Goal: Task Accomplishment & Management: Manage account settings

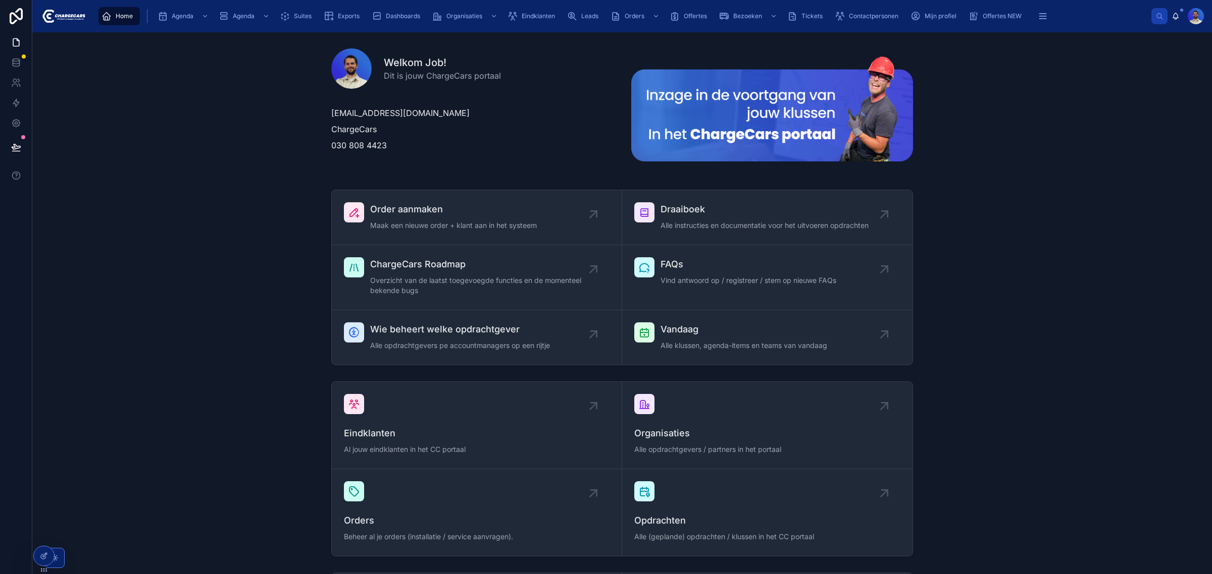
click at [701, 337] on div "Vandaag Alle klussen, agenda-items en teams van vandaag" at bounding box center [743, 338] width 167 height 30
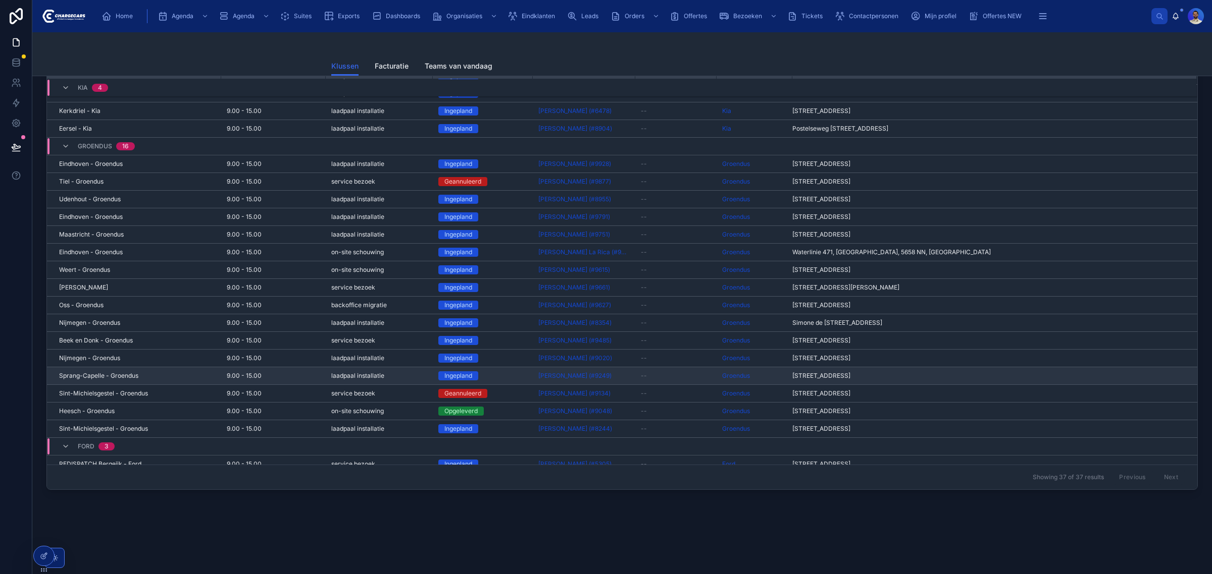
scroll to position [185, 0]
click at [98, 372] on span "Sprang-Capelle - Groendus" at bounding box center [98, 376] width 79 height 8
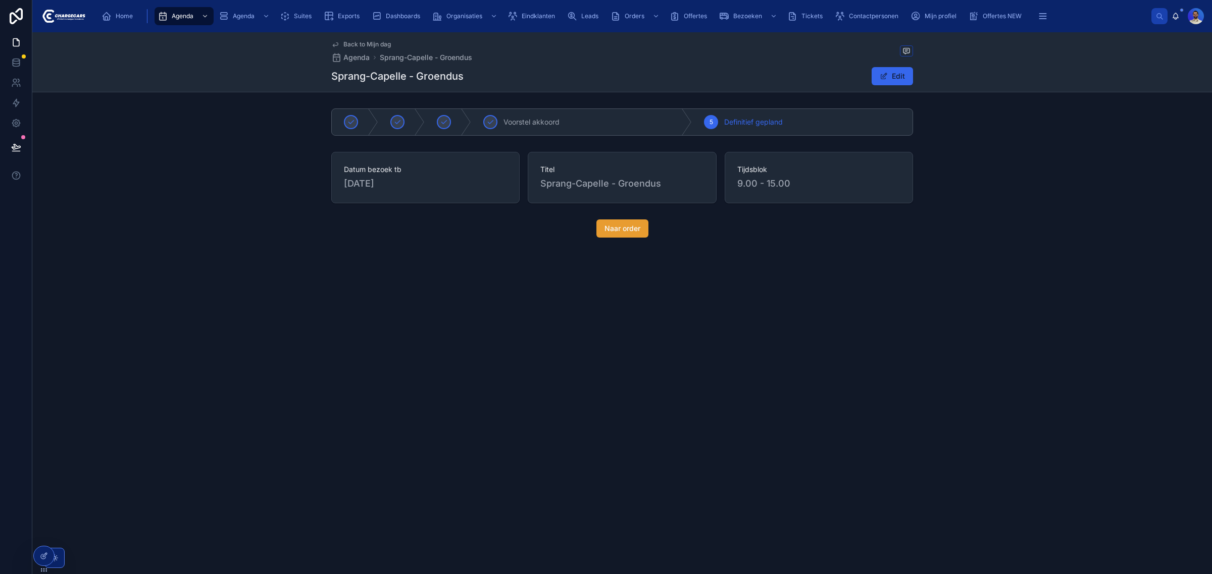
click at [610, 228] on span "Naar order" at bounding box center [622, 229] width 36 height 10
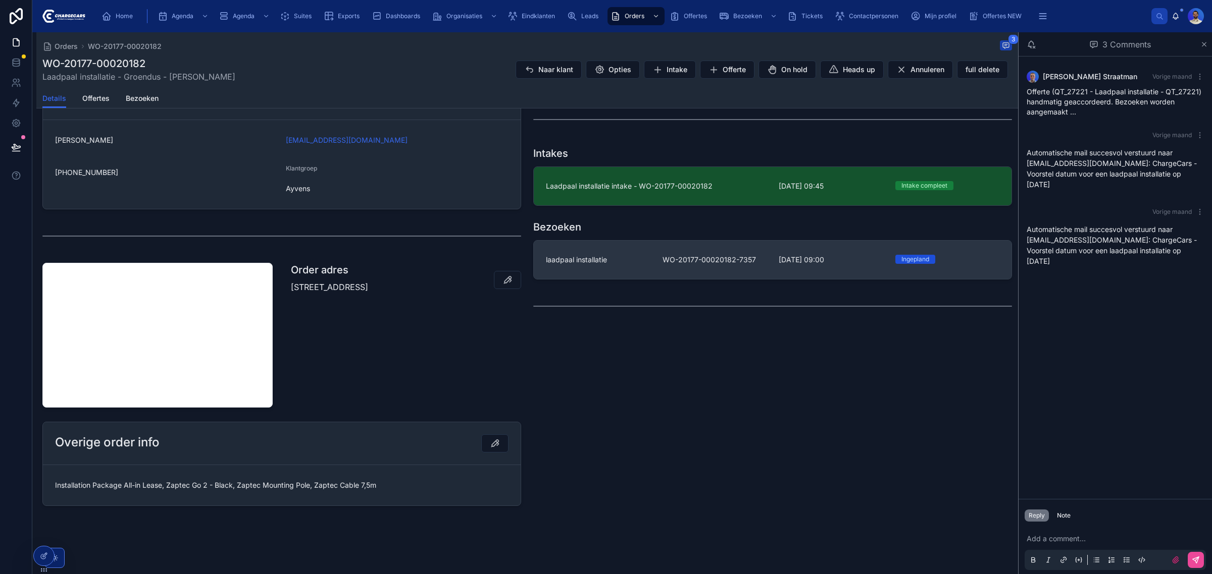
scroll to position [236, 0]
click at [618, 269] on link "laadpaal installatie WO-20177-00020182-7357 [DATE] 09:00 Ingepland" at bounding box center [773, 259] width 478 height 38
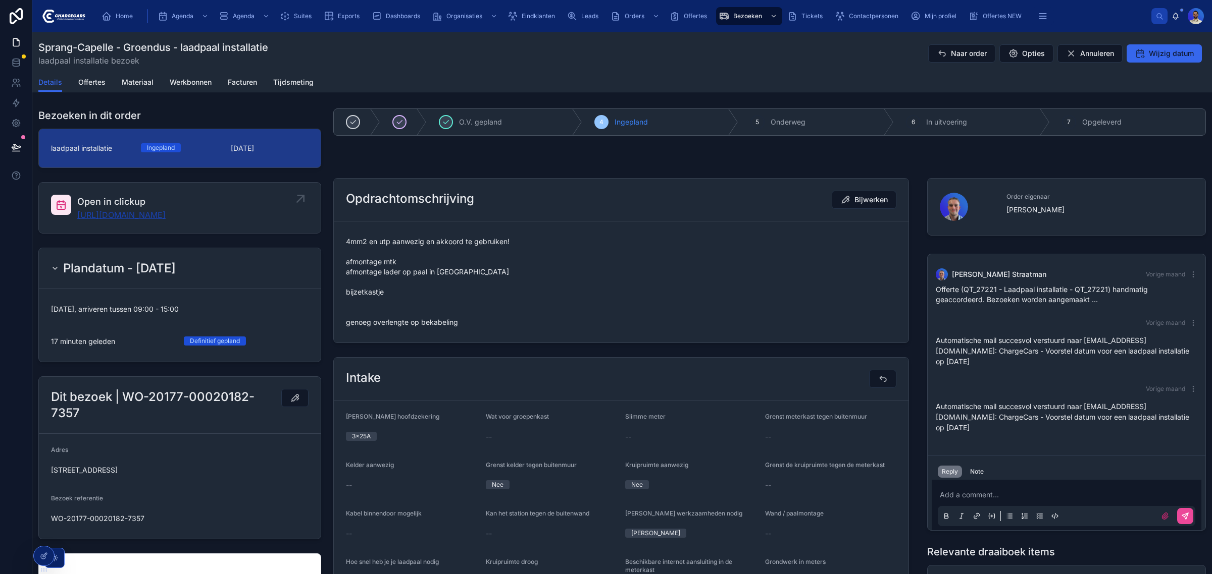
click at [156, 213] on link "[URL][DOMAIN_NAME]" at bounding box center [121, 215] width 88 height 12
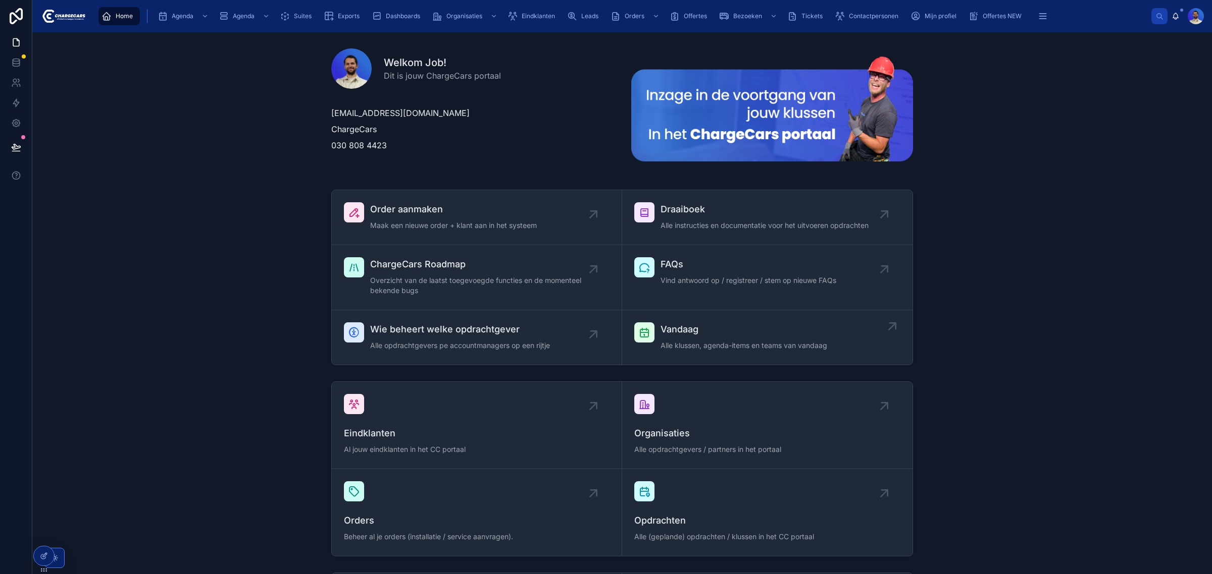
click at [690, 324] on span "Vandaag" at bounding box center [743, 330] width 167 height 14
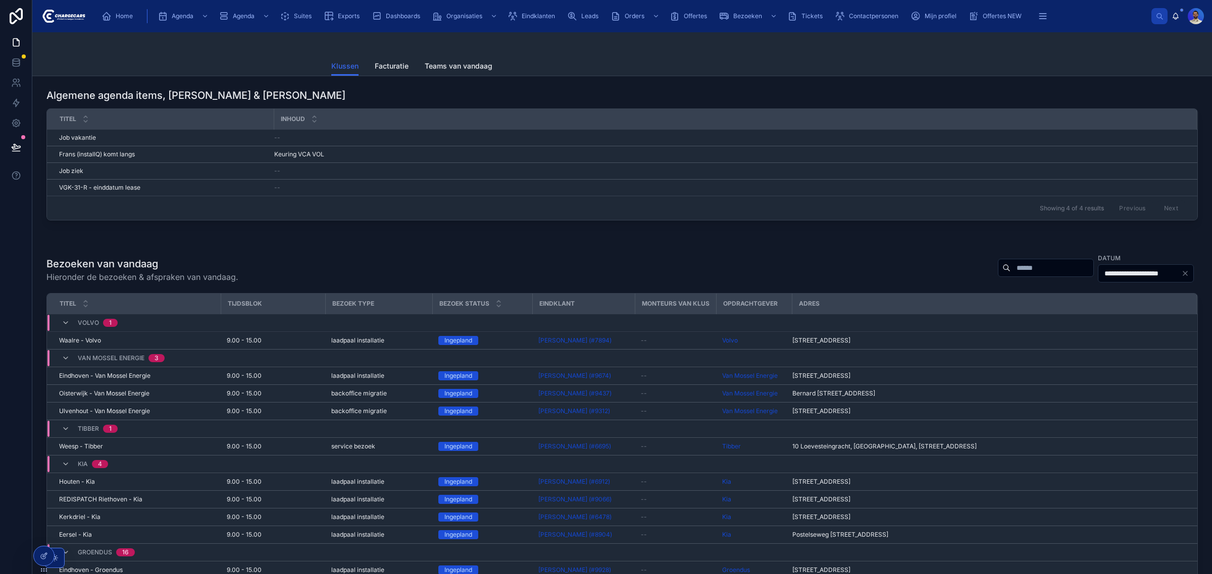
click at [1102, 278] on input "**********" at bounding box center [1139, 274] width 83 height 14
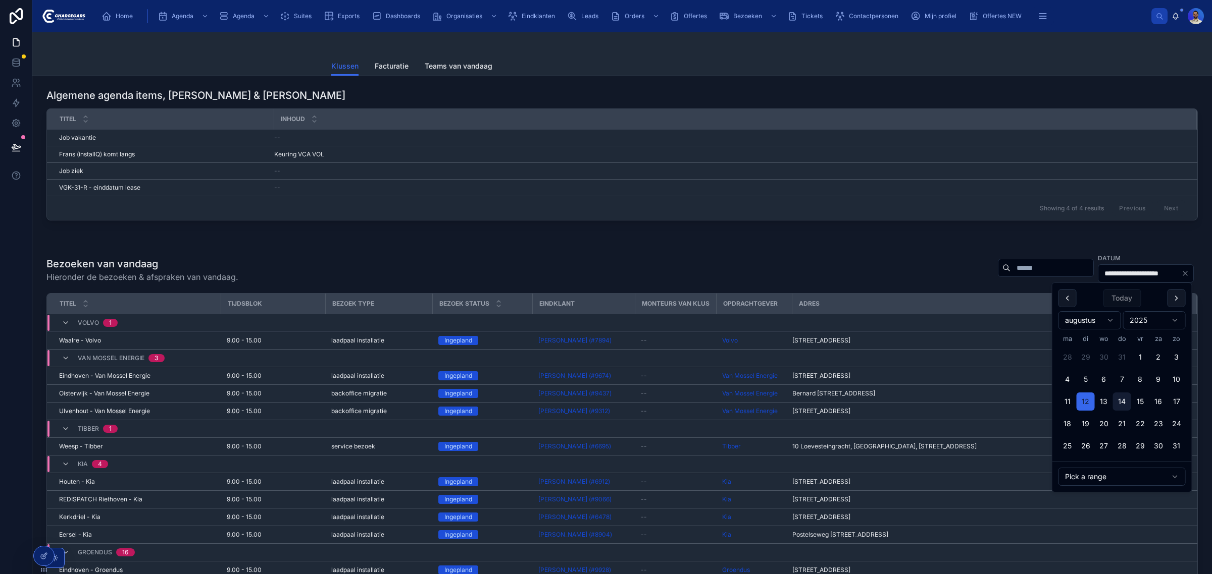
click at [1119, 399] on button "14" at bounding box center [1122, 402] width 18 height 18
type input "**********"
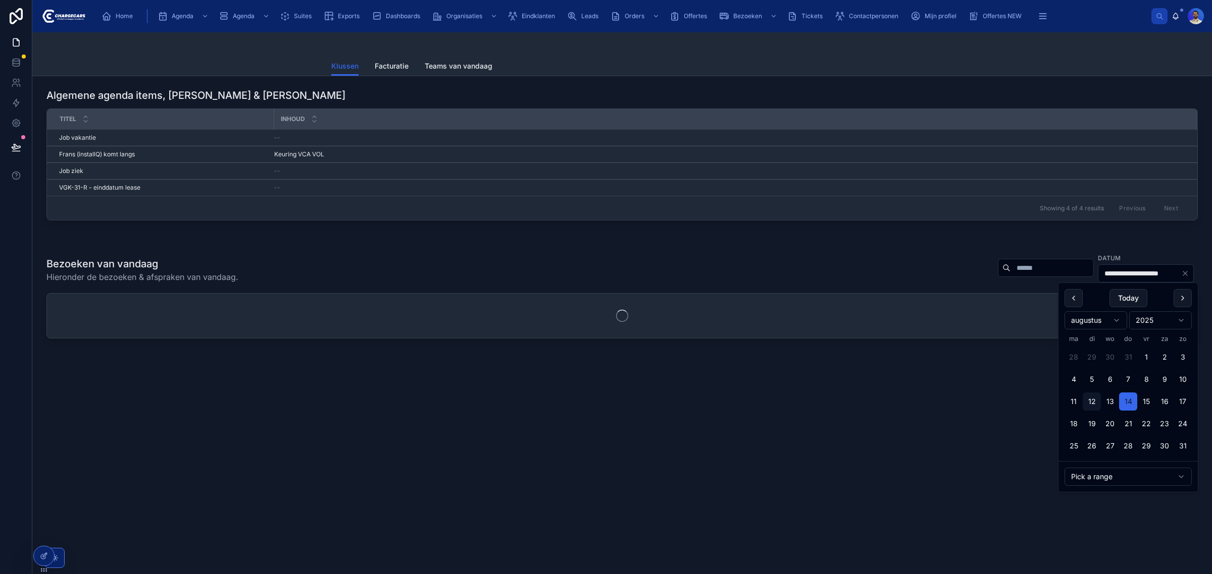
click at [913, 260] on div "**********" at bounding box center [621, 270] width 1151 height 34
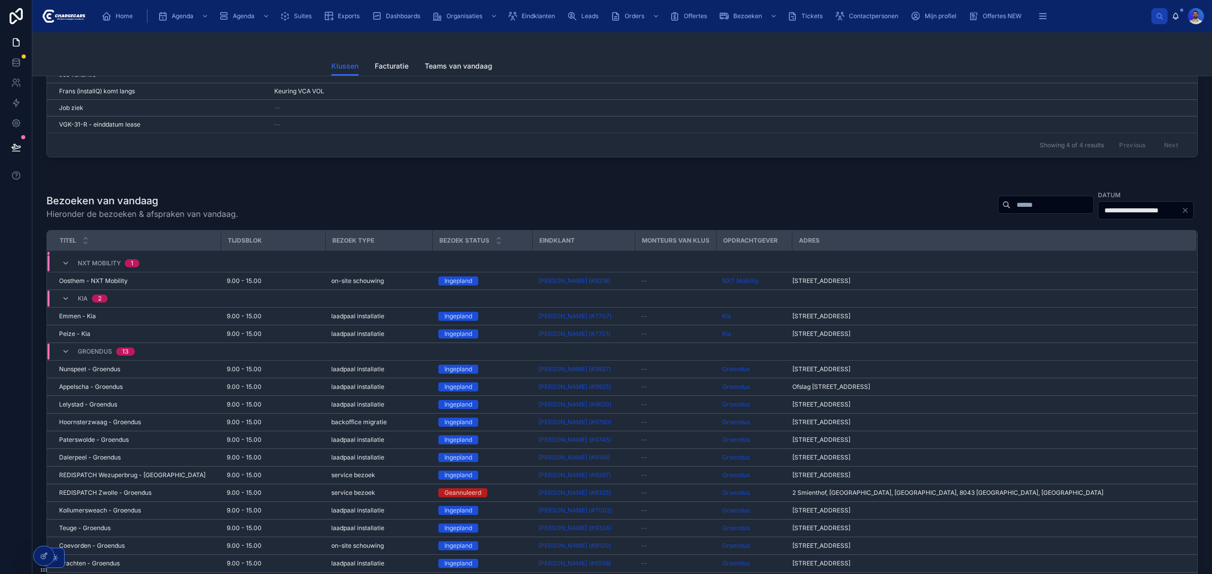
scroll to position [126, 0]
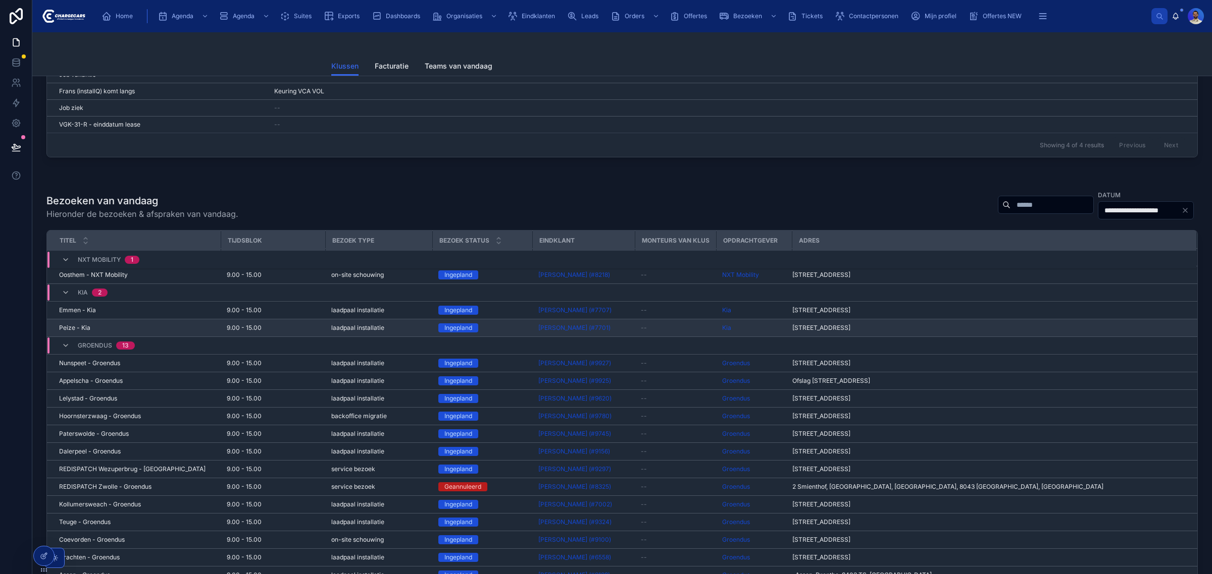
click at [369, 329] on span "laadpaal installatie" at bounding box center [357, 328] width 53 height 8
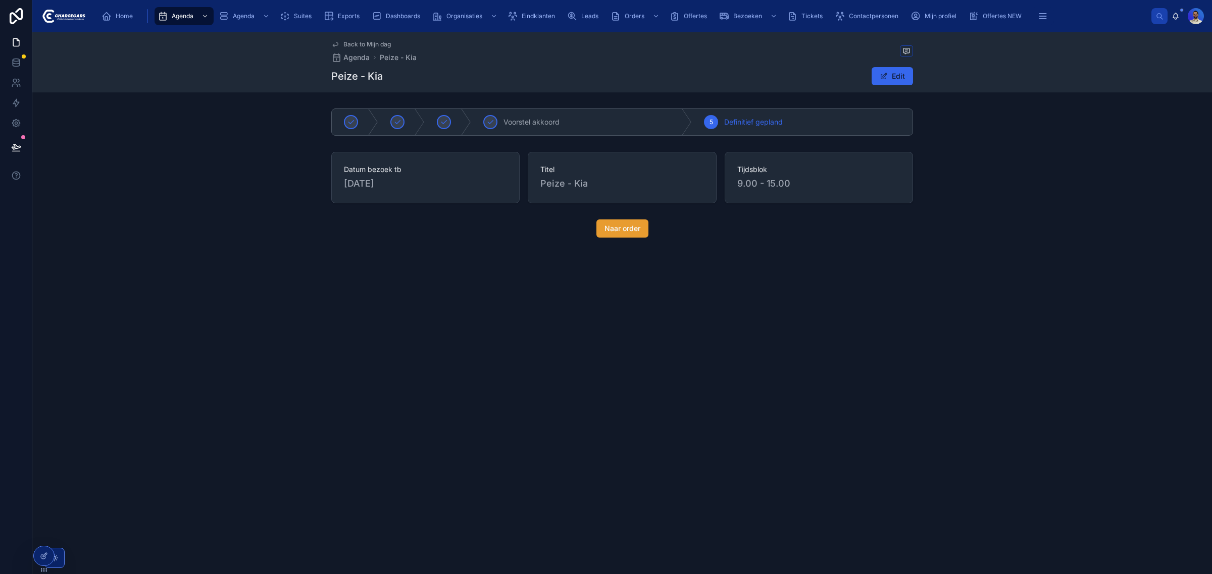
click at [637, 230] on span "Naar order" at bounding box center [622, 229] width 36 height 10
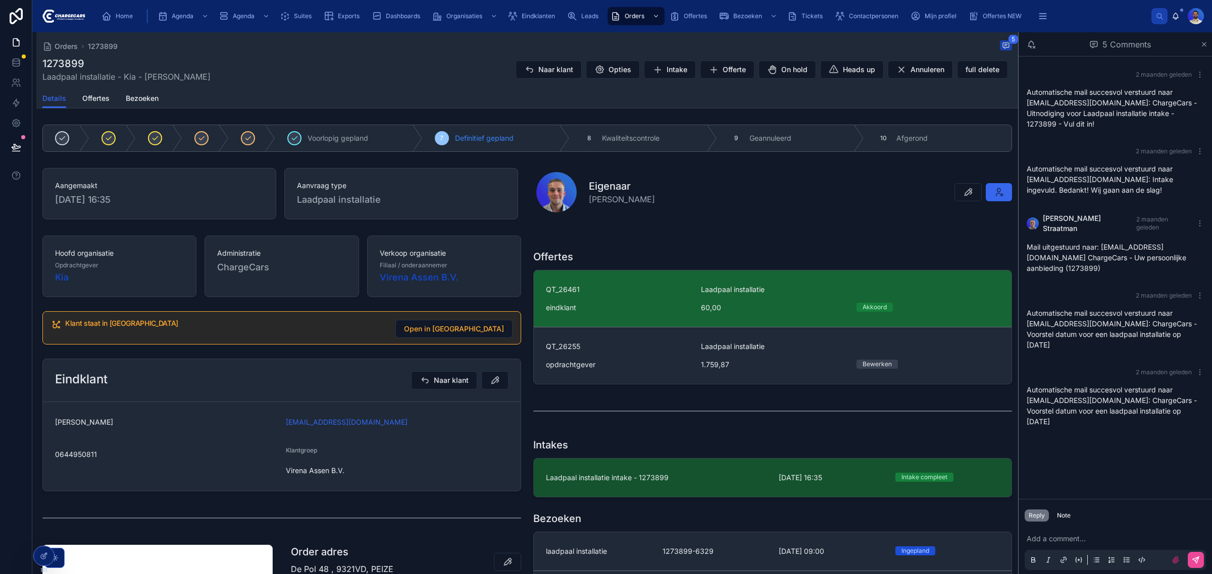
click at [651, 306] on div "eindklant" at bounding box center [617, 308] width 143 height 10
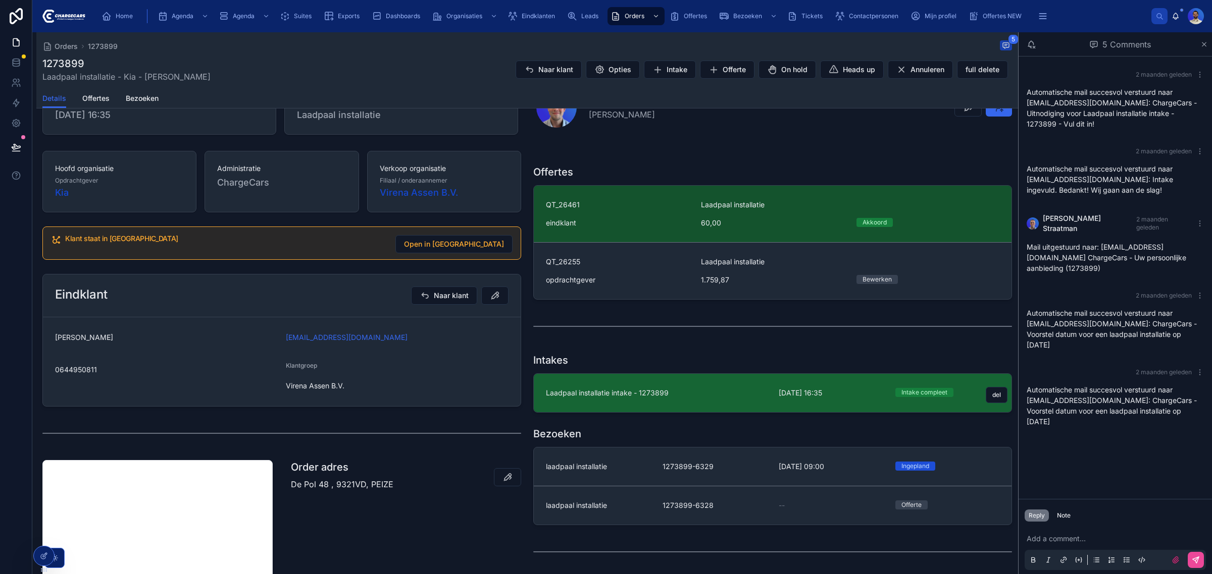
scroll to position [63, 0]
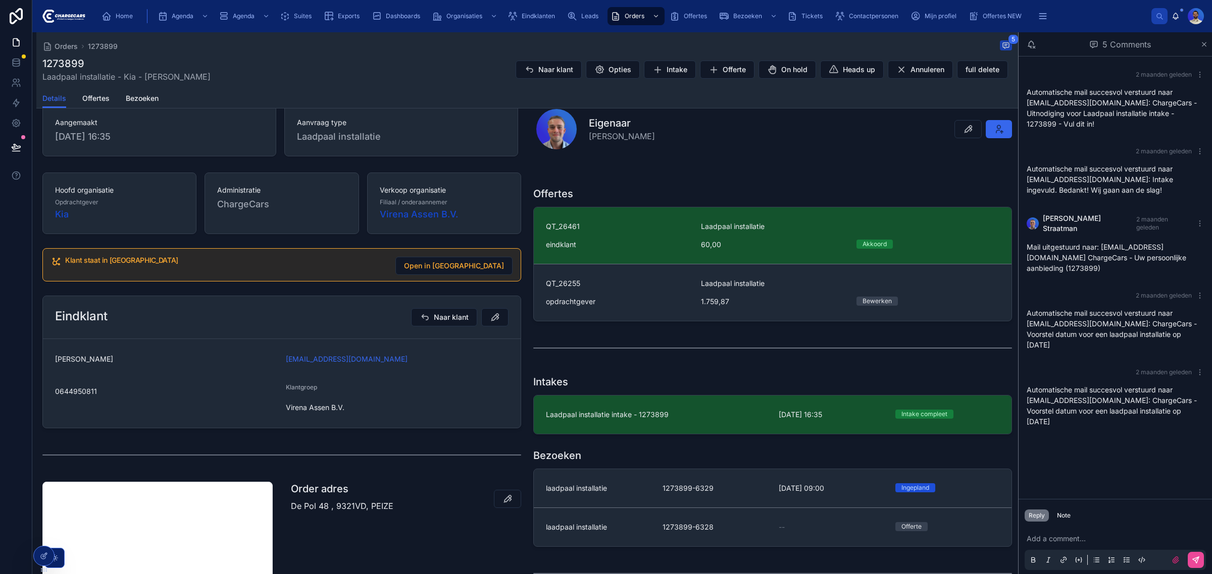
click at [632, 239] on div "QT_26461 Laadpaal installatie eindklant 60,00 Akkoord" at bounding box center [772, 236] width 453 height 28
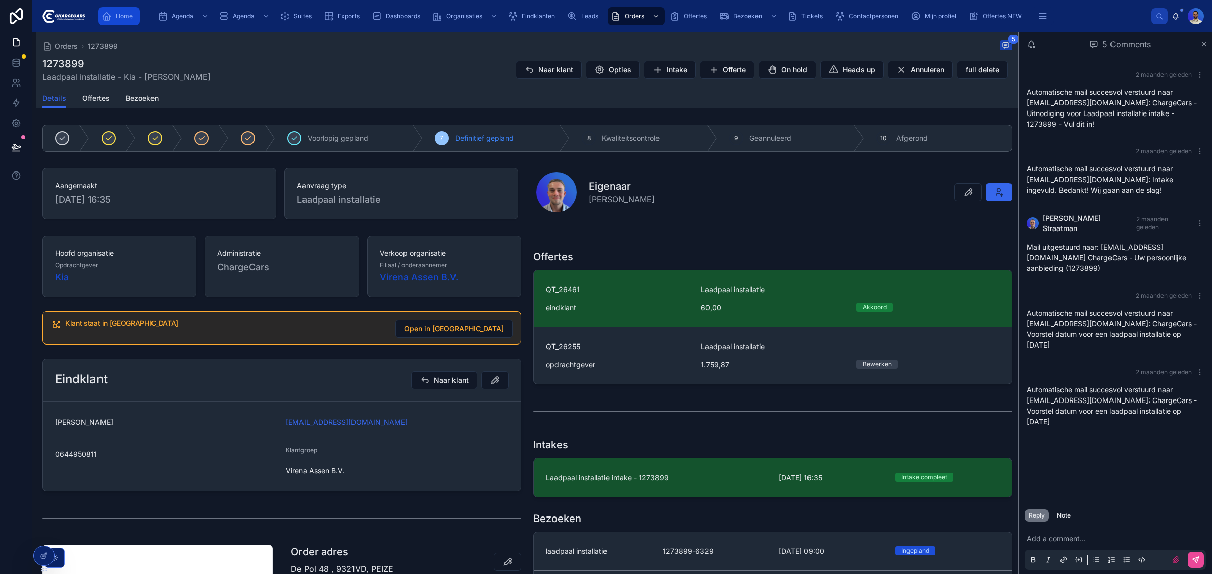
click at [130, 14] on span "Home" at bounding box center [124, 16] width 17 height 8
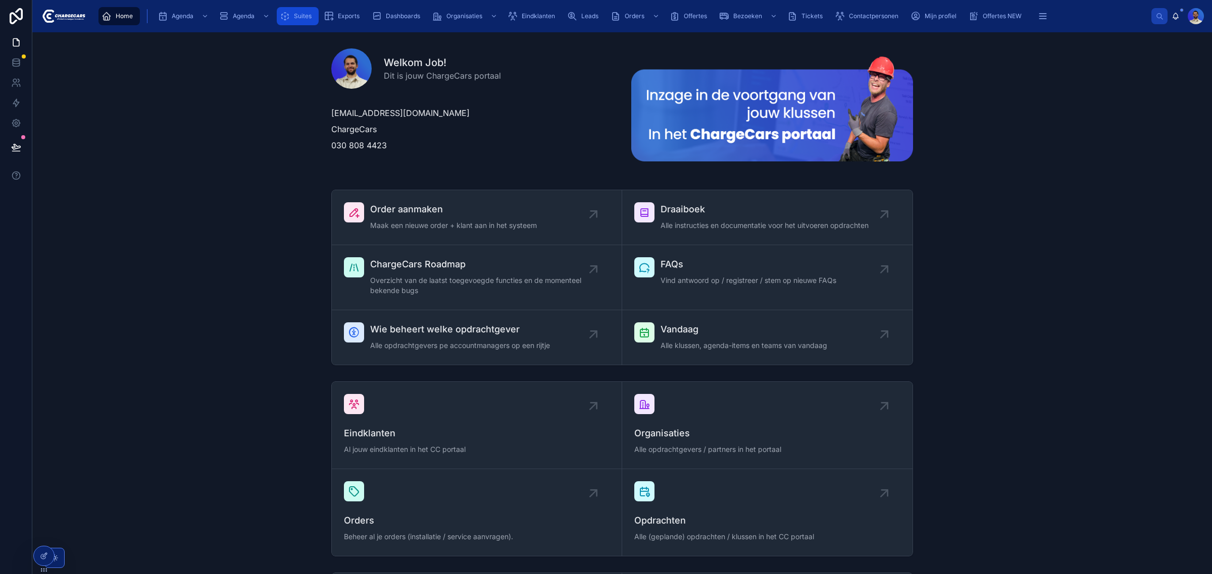
click at [296, 13] on span "Suites" at bounding box center [303, 16] width 18 height 8
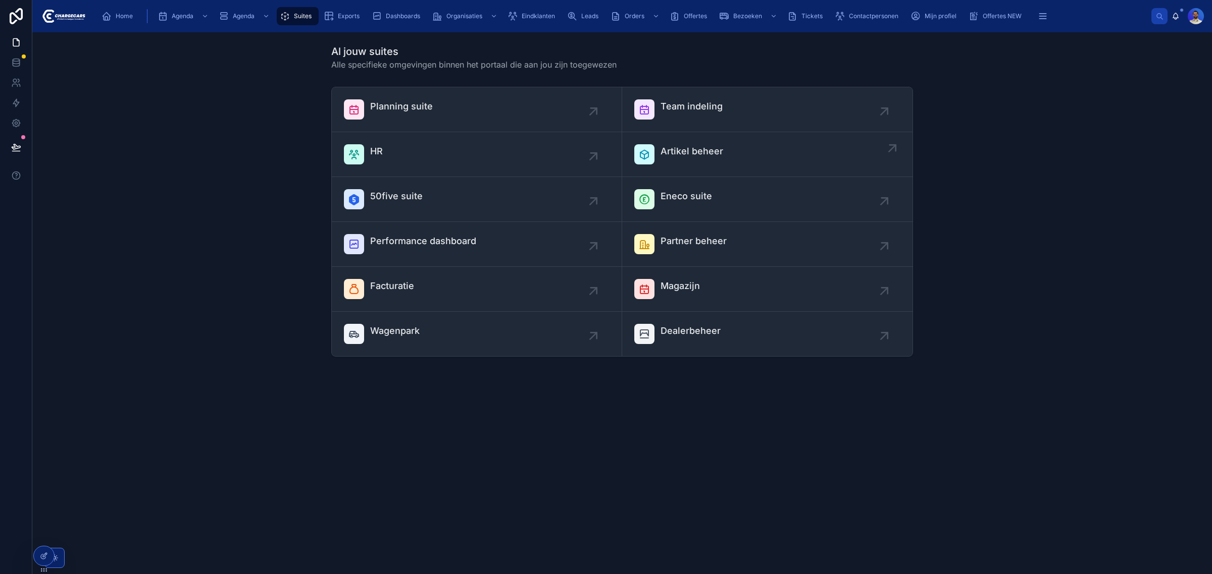
click at [708, 160] on div "Artikel beheer" at bounding box center [691, 154] width 63 height 20
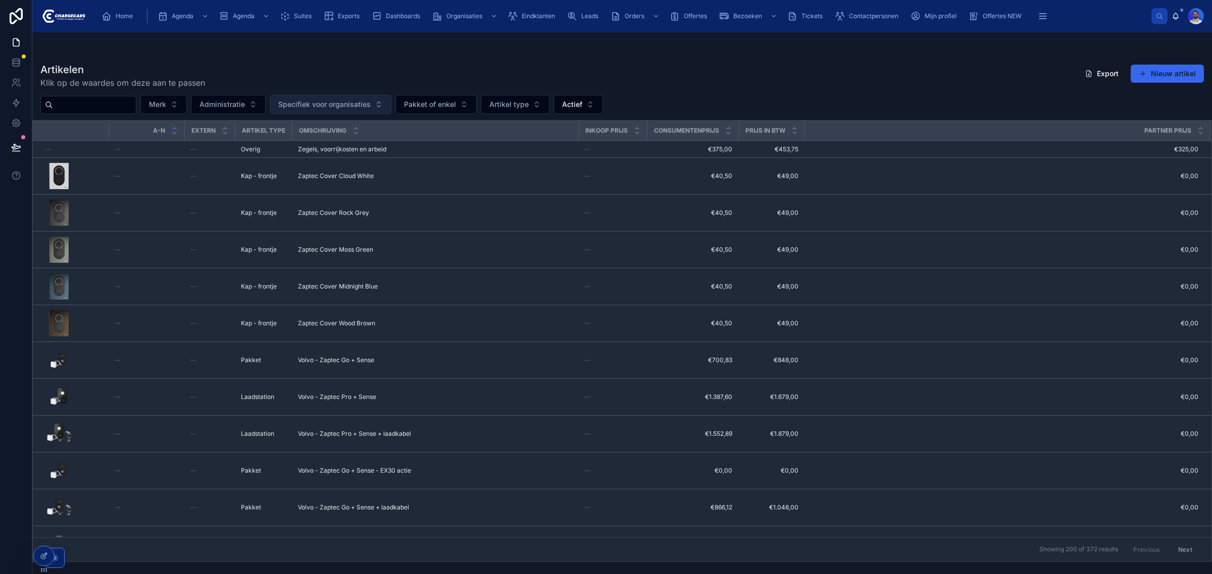
click at [321, 109] on span "Specifiek voor organisaties" at bounding box center [324, 104] width 92 height 10
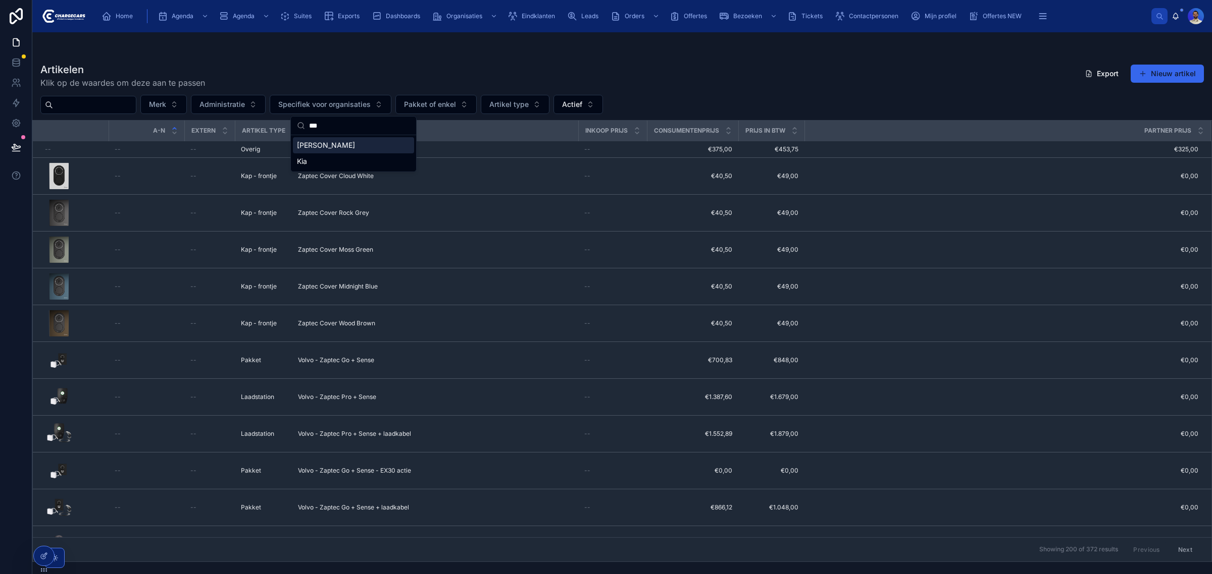
type input "***"
click at [323, 162] on div "Kia" at bounding box center [353, 161] width 121 height 16
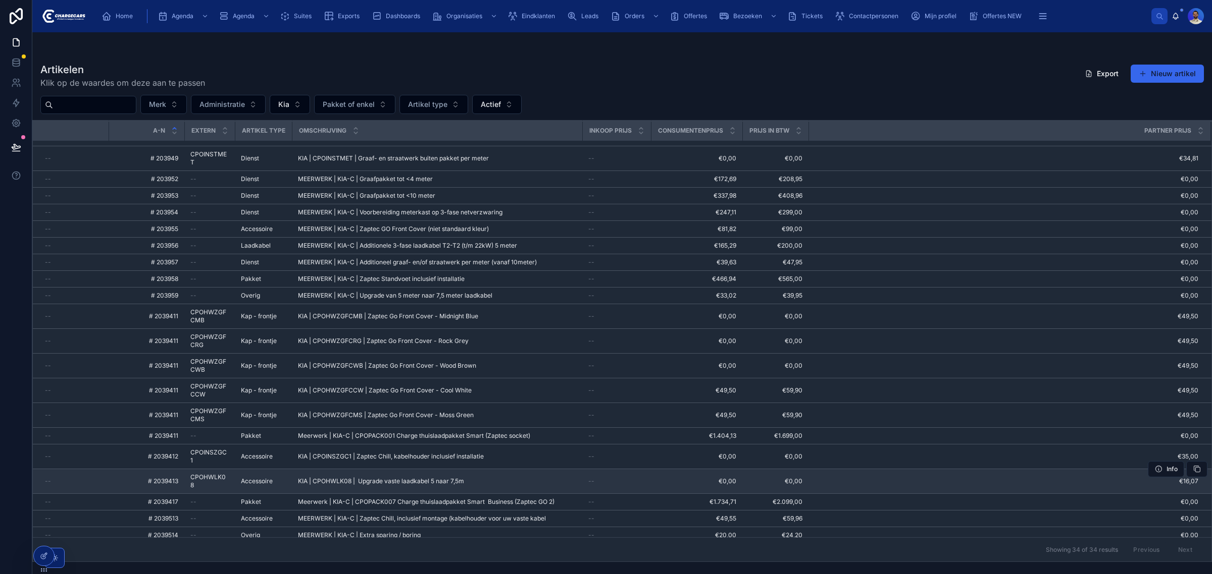
scroll to position [251, 0]
click at [790, 477] on span "€0,00" at bounding box center [775, 481] width 54 height 8
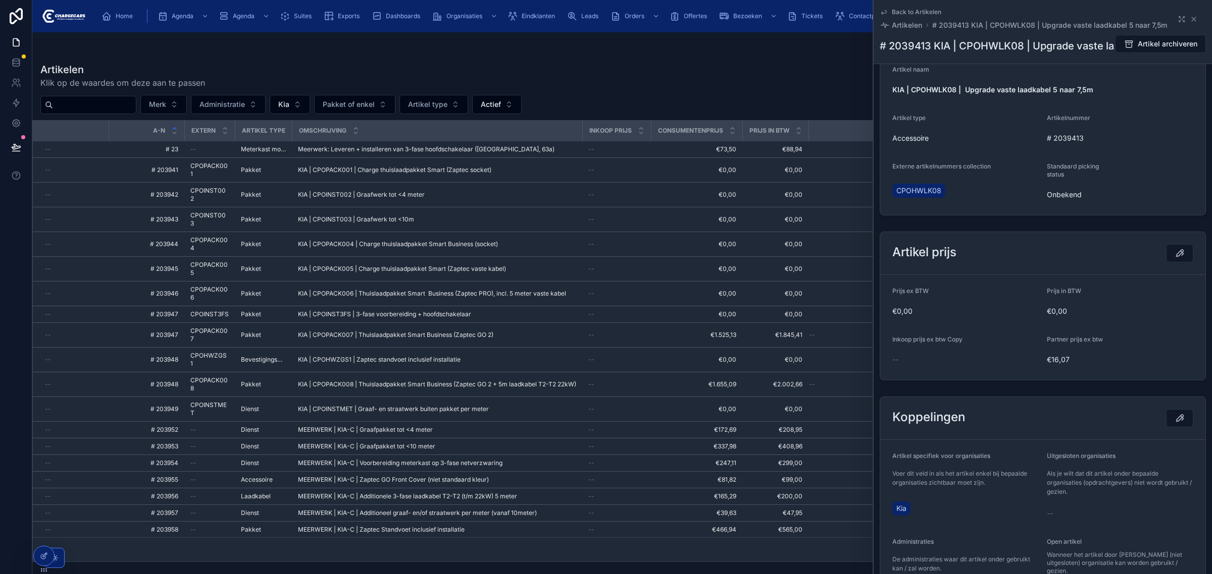
scroll to position [252, 0]
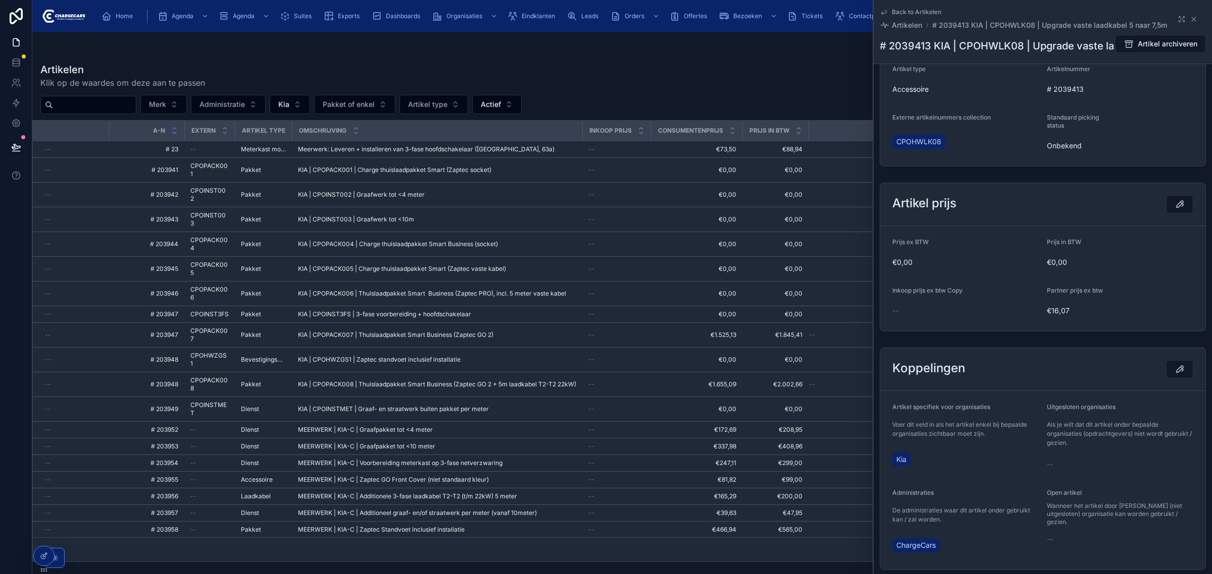
click at [1046, 313] on span "€16,07" at bounding box center [1119, 311] width 146 height 10
click at [987, 319] on div "--" at bounding box center [965, 311] width 146 height 16
click at [107, 422] on td "--" at bounding box center [71, 430] width 76 height 17
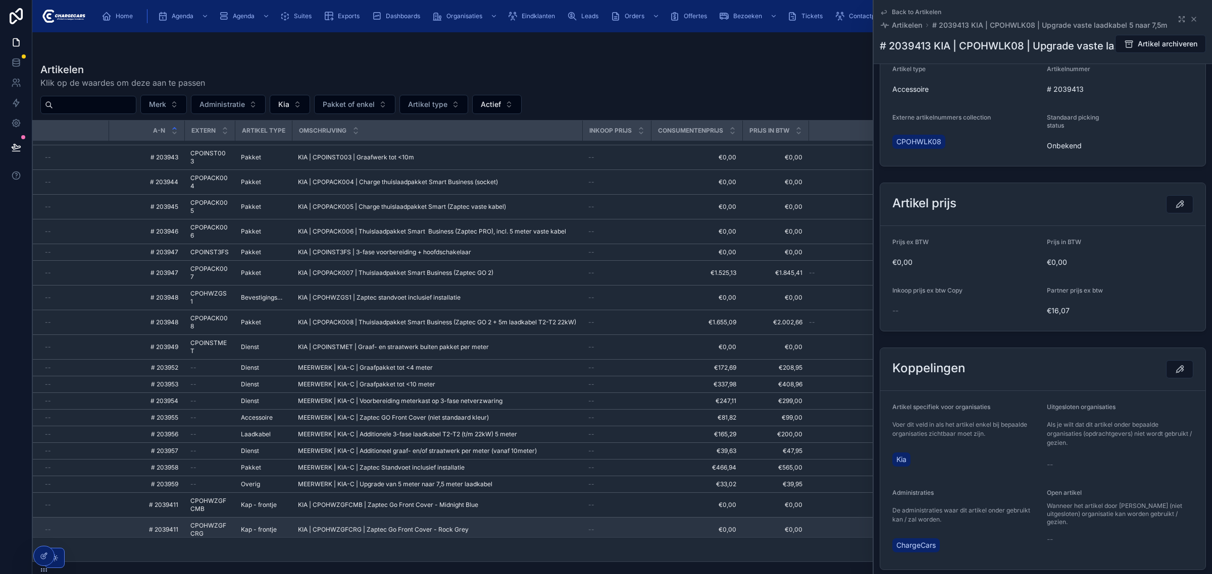
scroll to position [63, 0]
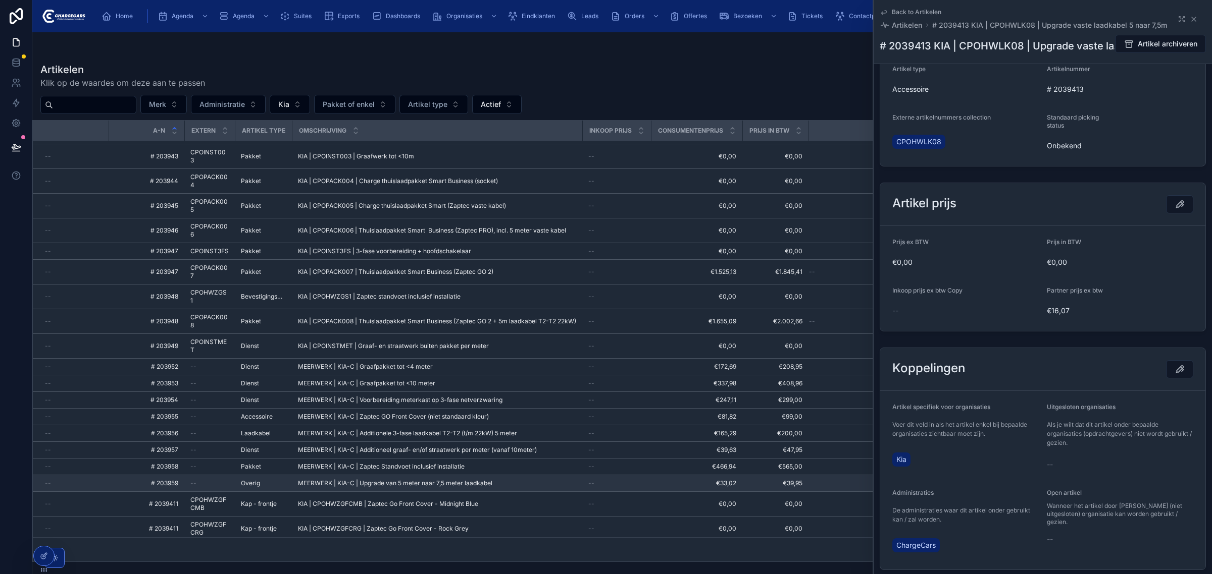
click at [430, 480] on span "MEERWERK | KIA-C | Upgrade van 5 meter naar 7,5 meter laadkabel" at bounding box center [395, 484] width 194 height 8
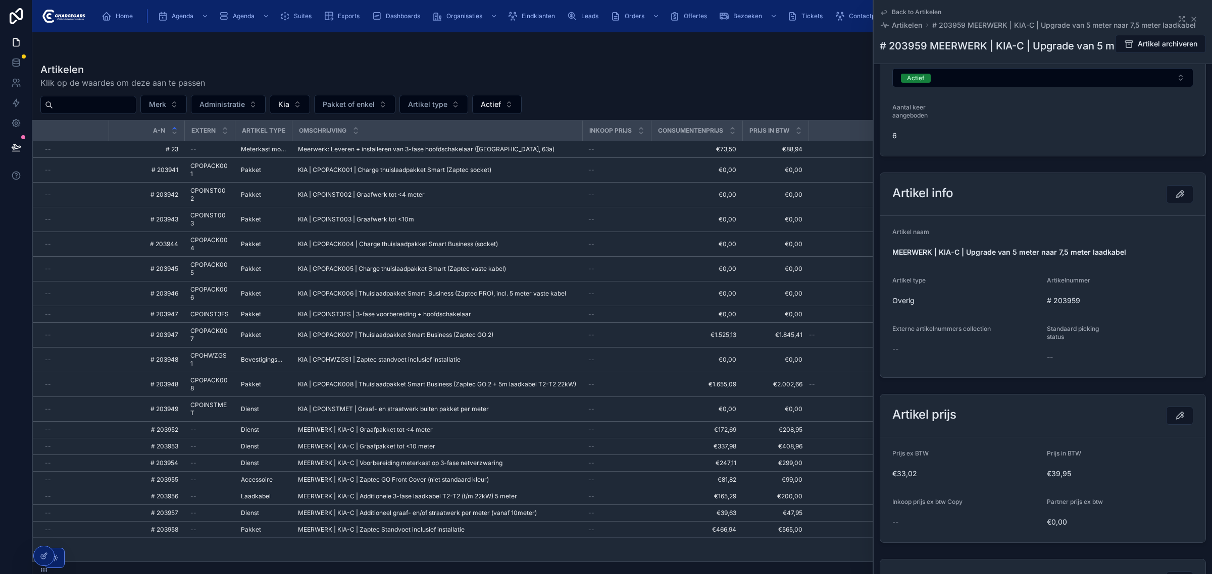
scroll to position [63, 0]
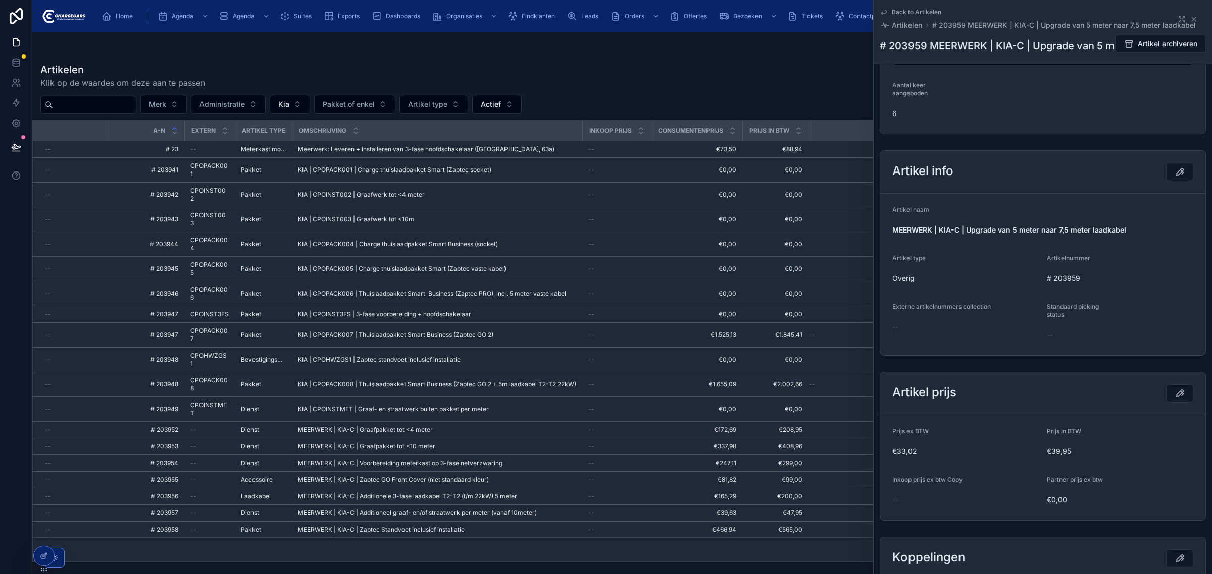
click at [1046, 453] on span "€39,95" at bounding box center [1119, 452] width 146 height 10
click at [1046, 452] on span "€39,95" at bounding box center [1119, 452] width 146 height 10
click at [732, 76] on div "Artikelen Klik op de waardes om deze aan te passen Export Nieuw artikel" at bounding box center [621, 76] width 1163 height 26
click at [1191, 18] on icon at bounding box center [1193, 19] width 4 height 4
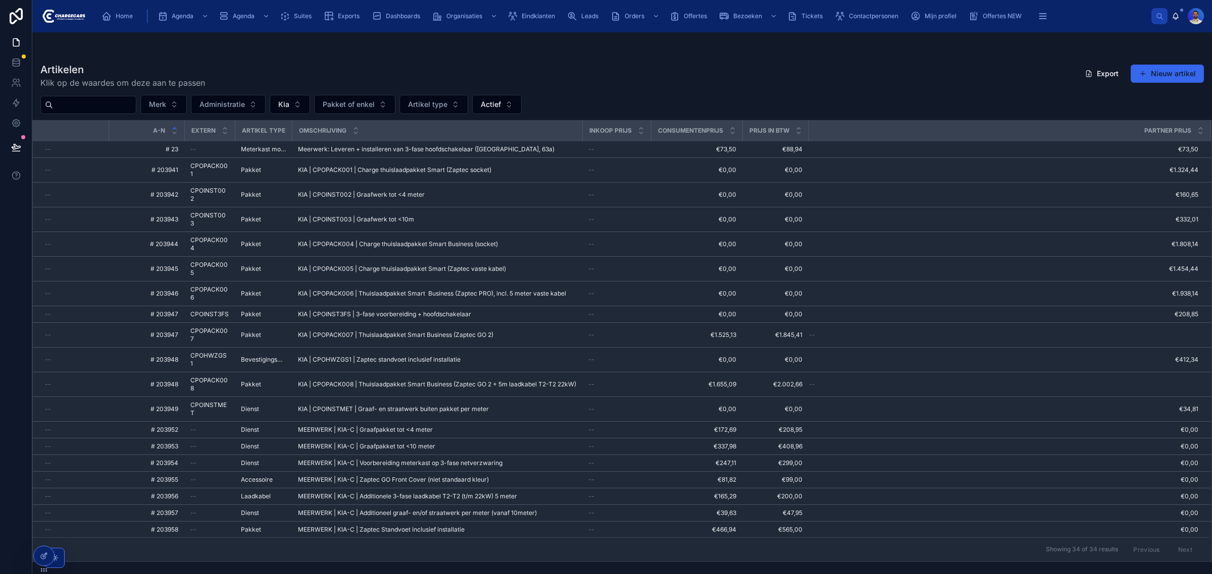
click at [736, 74] on div "Artikelen Klik op de waardes om deze aan te passen Export Nieuw artikel" at bounding box center [621, 76] width 1163 height 26
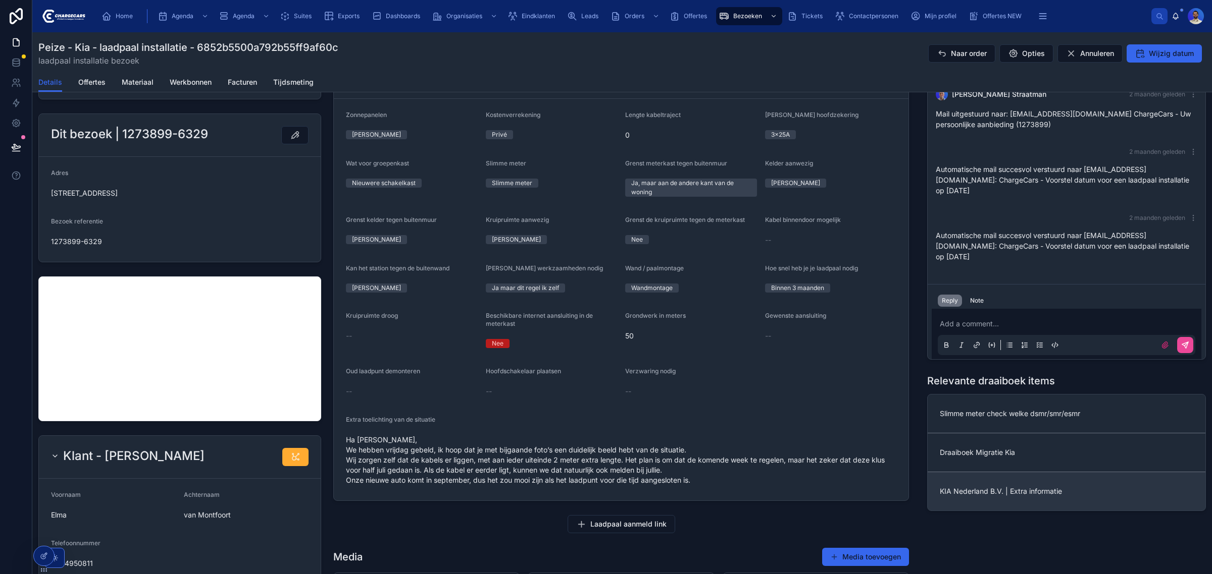
scroll to position [316, 0]
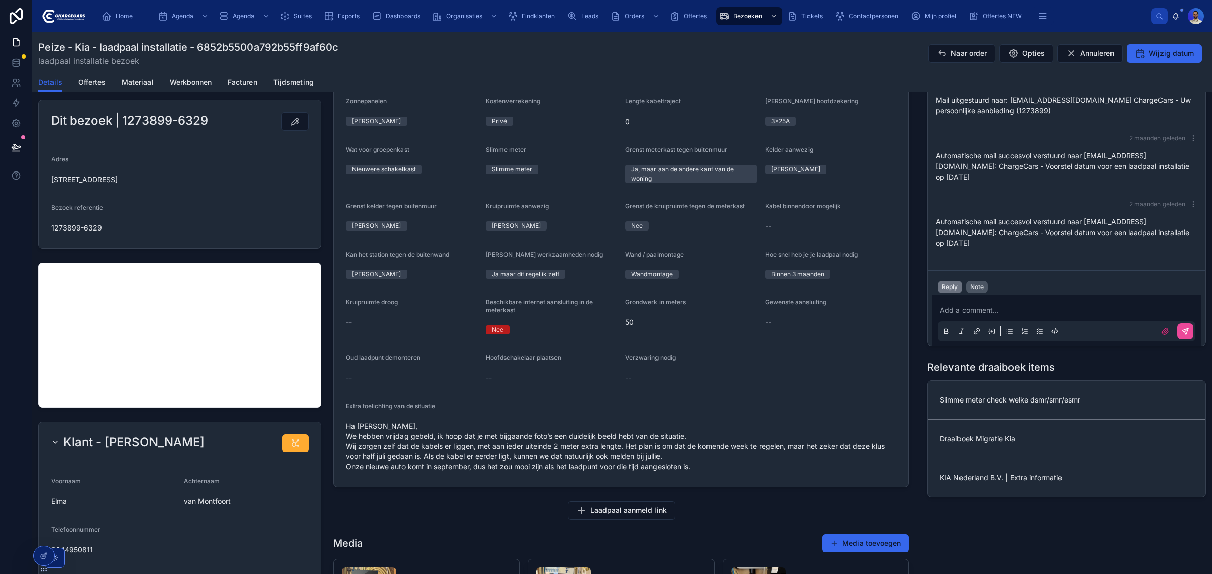
click at [978, 279] on div "Reply Note" at bounding box center [1066, 287] width 270 height 16
click at [970, 283] on div "Note" at bounding box center [977, 287] width 14 height 8
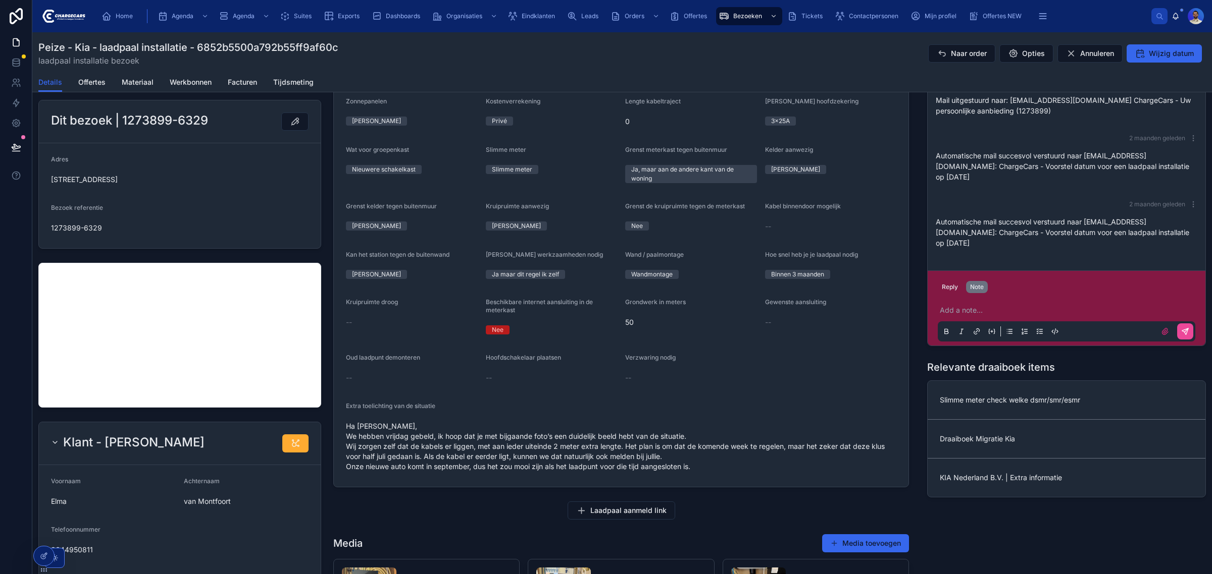
click at [973, 305] on p at bounding box center [1067, 310] width 257 height 10
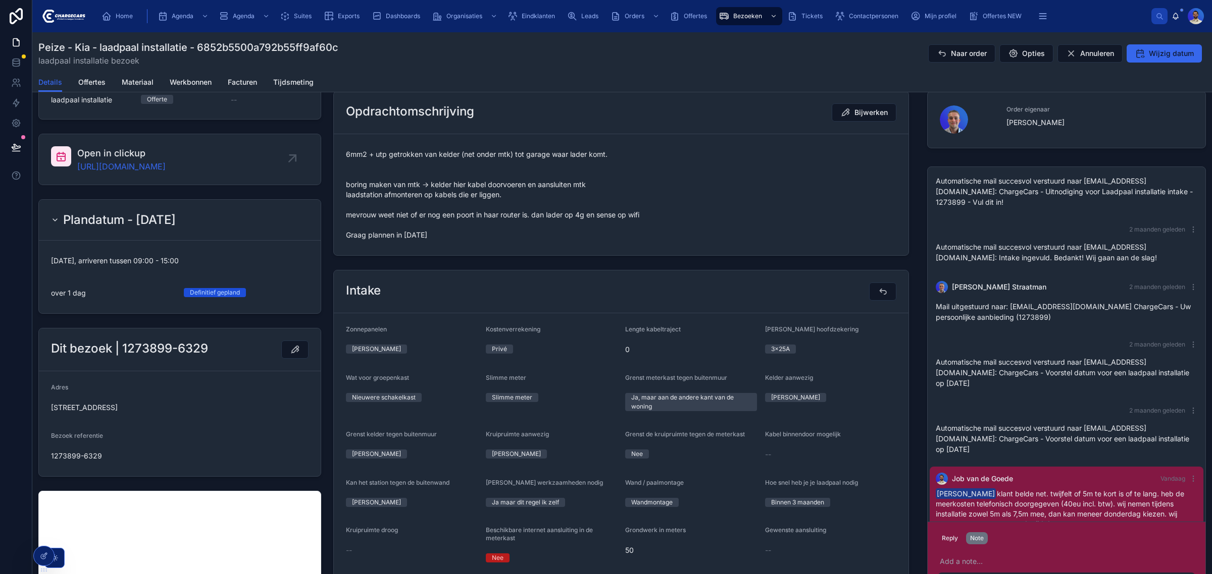
scroll to position [0, 0]
